Goal: Information Seeking & Learning: Learn about a topic

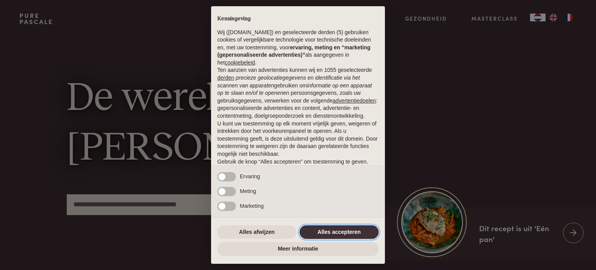
click at [324, 226] on button "Alles accepteren" at bounding box center [338, 232] width 79 height 14
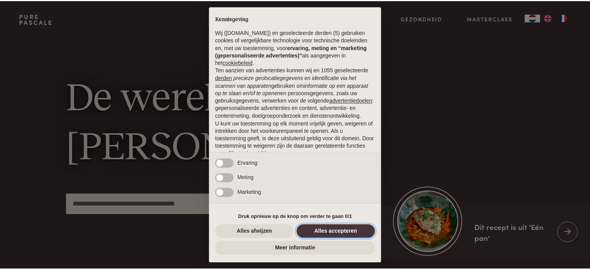
scroll to position [42, 0]
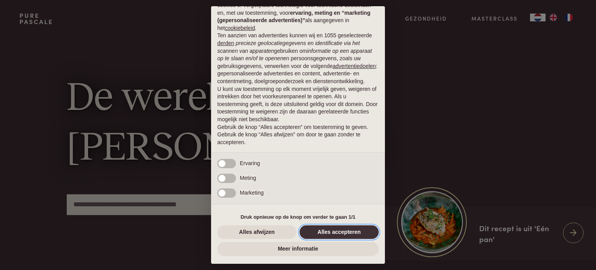
click at [332, 229] on button "Alles accepteren" at bounding box center [338, 232] width 79 height 14
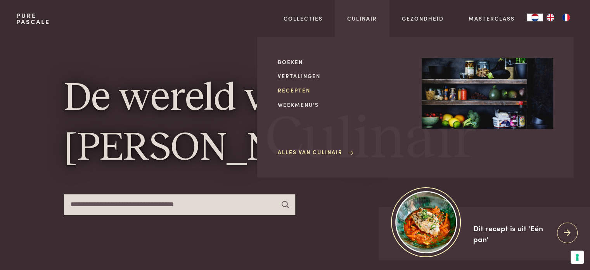
click at [292, 91] on link "Recepten" at bounding box center [343, 90] width 131 height 8
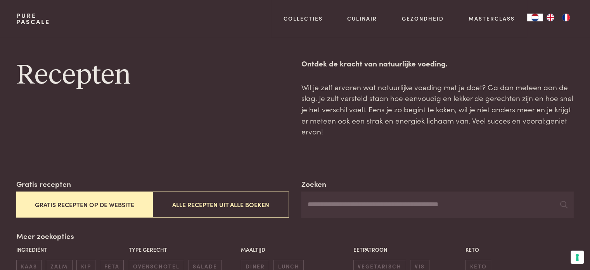
click at [128, 204] on button "Gratis recepten op de website" at bounding box center [84, 204] width 136 height 26
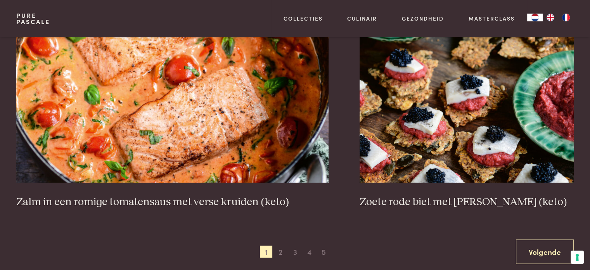
scroll to position [1407, 0]
click at [279, 250] on span "2" at bounding box center [280, 251] width 12 height 12
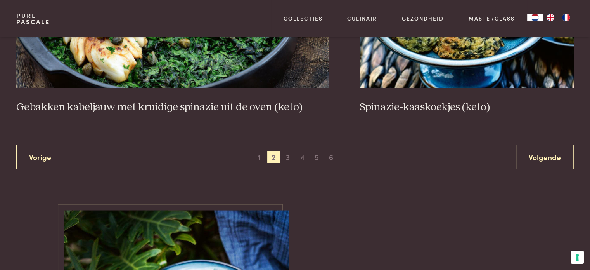
scroll to position [1502, 0]
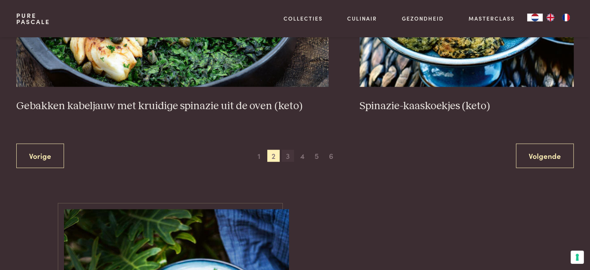
click at [288, 156] on span "3" at bounding box center [288, 156] width 12 height 12
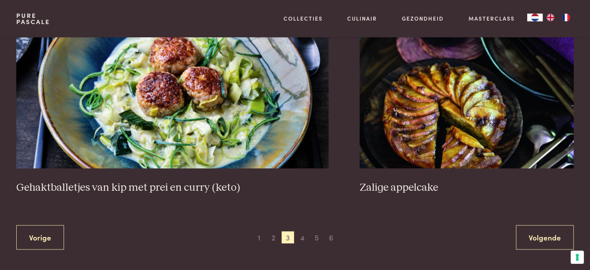
scroll to position [1449, 0]
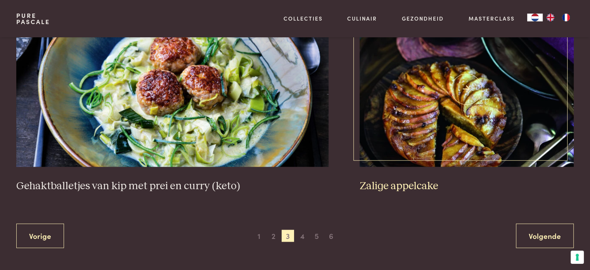
click at [429, 118] on img at bounding box center [467, 88] width 214 height 155
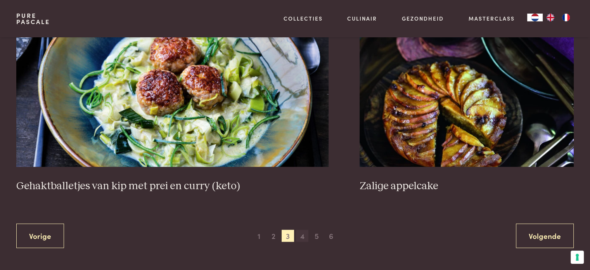
click at [304, 238] on span "4" at bounding box center [302, 235] width 12 height 12
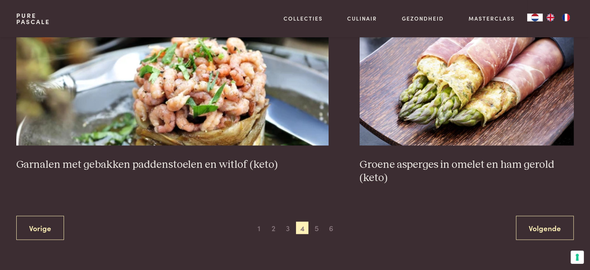
scroll to position [1474, 0]
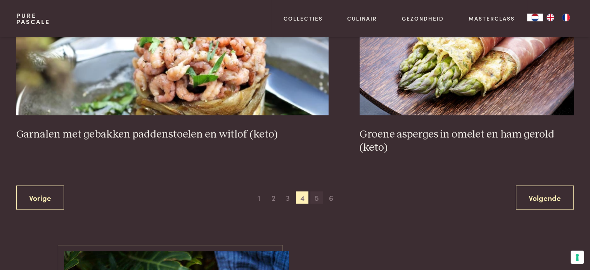
click at [315, 195] on span "5" at bounding box center [316, 197] width 12 height 12
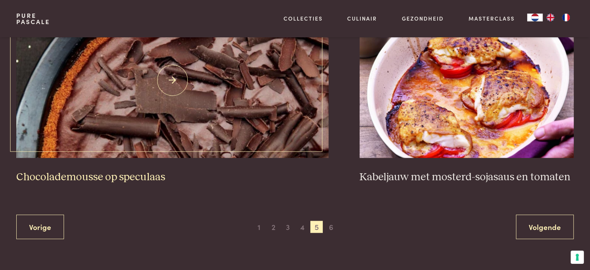
scroll to position [1432, 0]
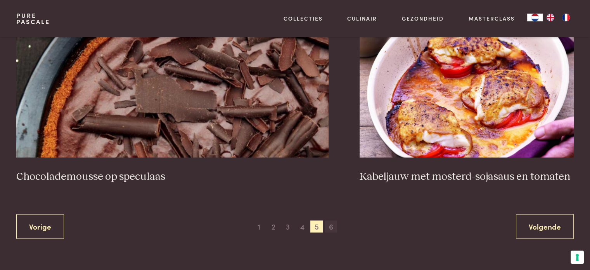
click at [333, 225] on span "6" at bounding box center [331, 226] width 12 height 12
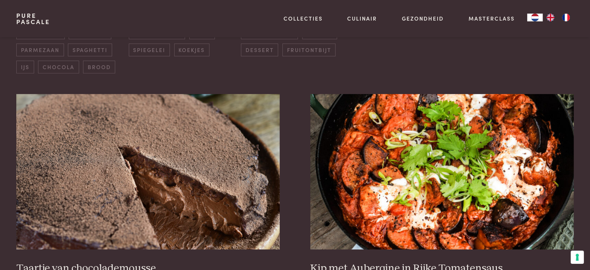
scroll to position [284, 0]
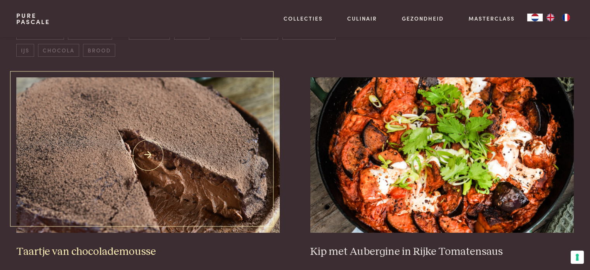
click at [143, 249] on h3 "Taartje van chocolademousse" at bounding box center [147, 252] width 263 height 14
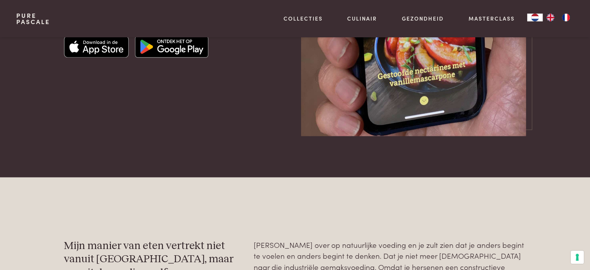
scroll to position [1181, 0]
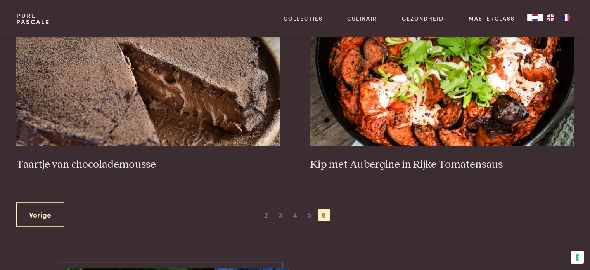
scroll to position [377, 0]
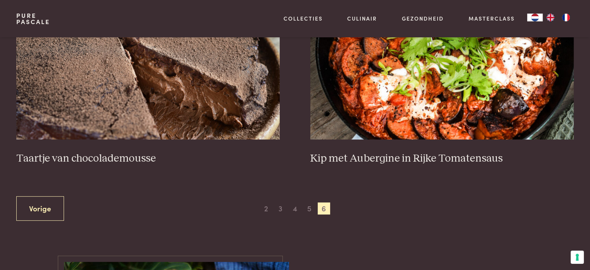
scroll to position [337, 0]
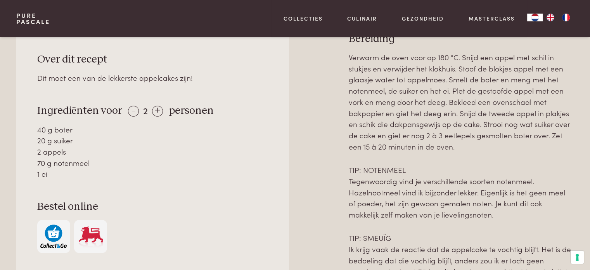
scroll to position [349, 0]
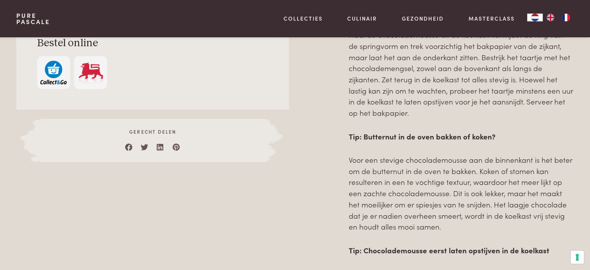
scroll to position [487, 0]
